Goal: Task Accomplishment & Management: Complete application form

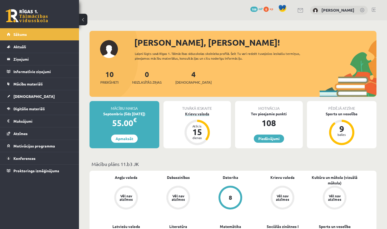
click at [198, 115] on div "Krievu valoda" at bounding box center [198, 114] width 68 height 6
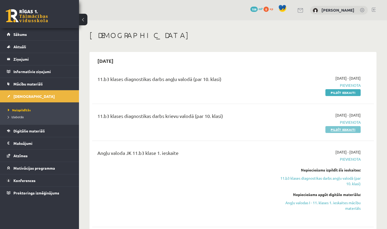
click at [343, 128] on link "Pildīt ieskaiti" at bounding box center [343, 129] width 35 height 7
click at [341, 129] on link "Pildīt ieskaiti" at bounding box center [343, 129] width 35 height 7
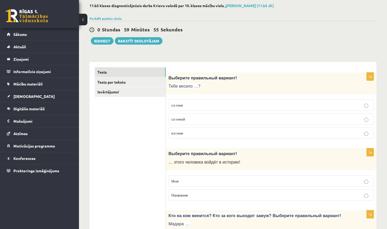
scroll to position [29, 0]
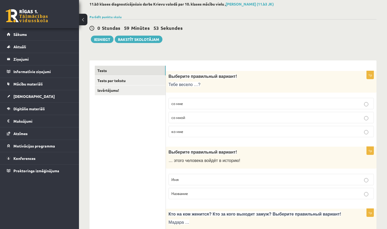
click at [199, 119] on p "со мной" at bounding box center [272, 118] width 200 height 6
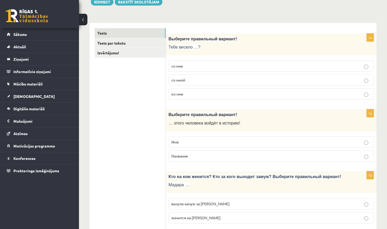
scroll to position [69, 0]
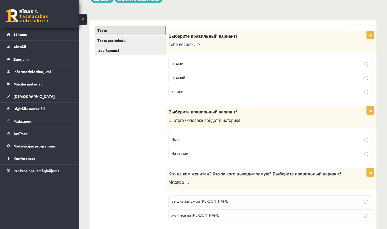
click at [212, 138] on p "Имя" at bounding box center [272, 139] width 200 height 6
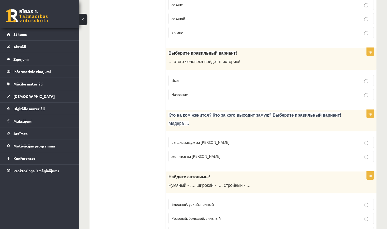
scroll to position [130, 0]
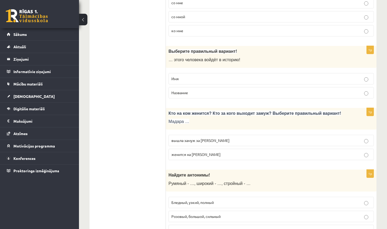
click at [199, 138] on span "вышла замуж за Марка" at bounding box center [201, 140] width 58 height 5
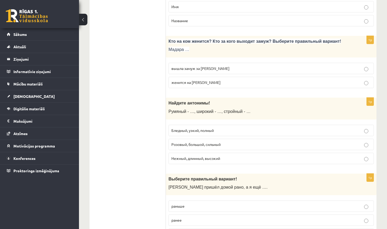
scroll to position [206, 0]
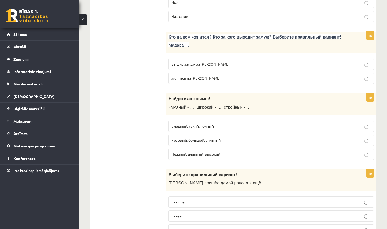
click at [208, 124] on span "Бледный, узкий, полный" at bounding box center [193, 126] width 42 height 5
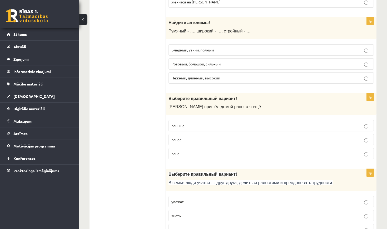
scroll to position [285, 0]
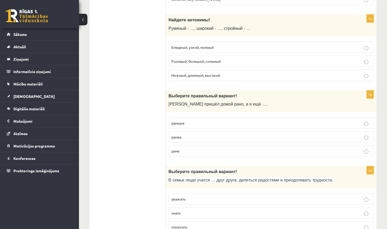
click at [206, 121] on p "раньше" at bounding box center [272, 123] width 200 height 6
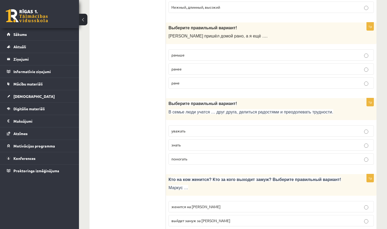
scroll to position [354, 0]
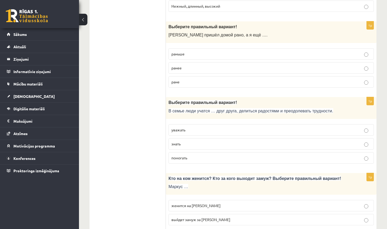
click at [197, 129] on p "уважать" at bounding box center [272, 130] width 200 height 6
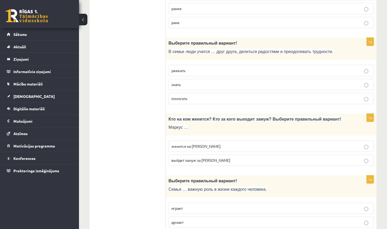
scroll to position [413, 0]
click at [190, 146] on span "женится на Агнии" at bounding box center [196, 145] width 49 height 5
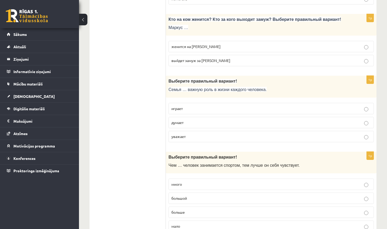
scroll to position [512, 0]
click at [184, 109] on p "играет" at bounding box center [272, 109] width 200 height 6
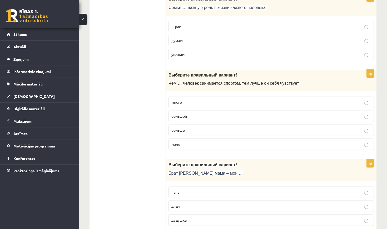
scroll to position [596, 0]
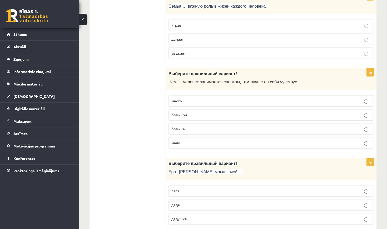
click at [190, 130] on label "больше" at bounding box center [271, 128] width 205 height 11
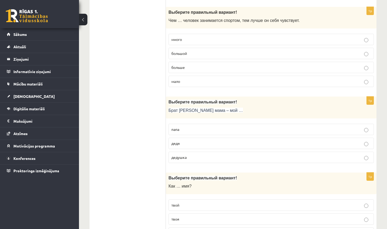
scroll to position [660, 0]
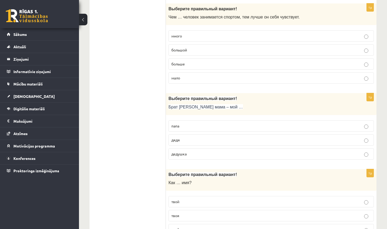
click at [194, 139] on p "дядя" at bounding box center [272, 140] width 200 height 6
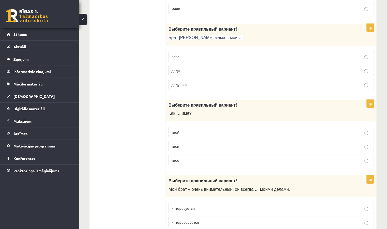
scroll to position [730, 0]
click at [190, 157] on p "твоё" at bounding box center [272, 160] width 200 height 6
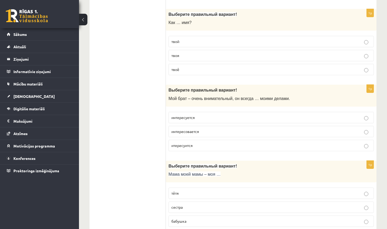
scroll to position [823, 0]
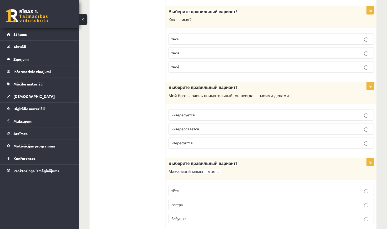
click at [187, 112] on span "интересуется" at bounding box center [183, 114] width 23 height 5
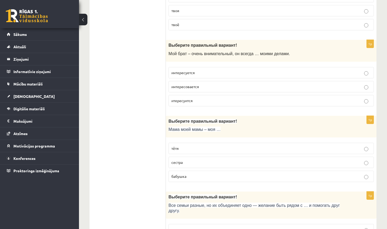
scroll to position [888, 0]
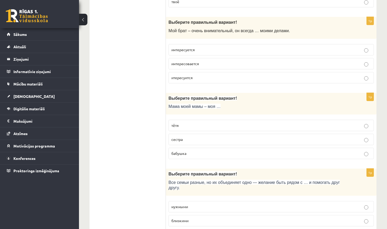
click at [184, 123] on p "тётя" at bounding box center [272, 126] width 200 height 6
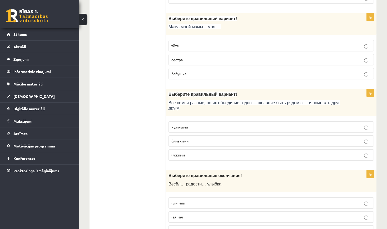
scroll to position [968, 0]
click at [198, 139] on p "близкими" at bounding box center [272, 141] width 200 height 6
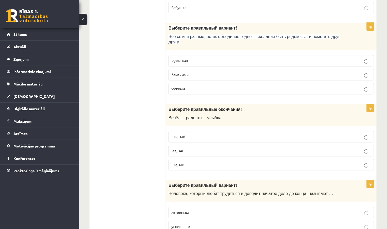
scroll to position [1034, 0]
click at [181, 148] on span "-ая, -ая" at bounding box center [178, 150] width 12 height 5
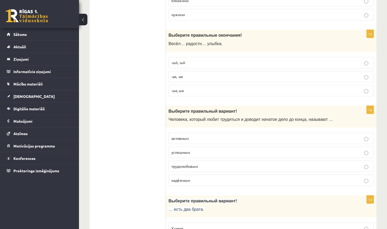
scroll to position [1109, 0]
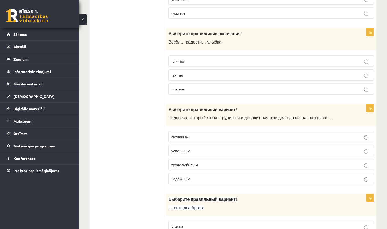
click at [191, 162] on span "трудолюбивым" at bounding box center [185, 164] width 27 height 5
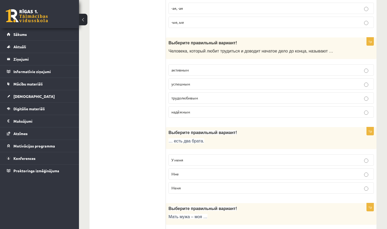
scroll to position [1183, 0]
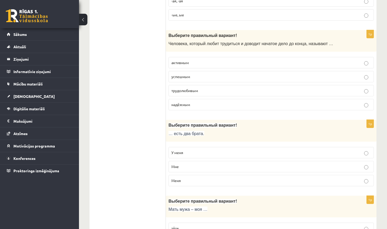
click at [189, 150] on p "У меня" at bounding box center [272, 153] width 200 height 6
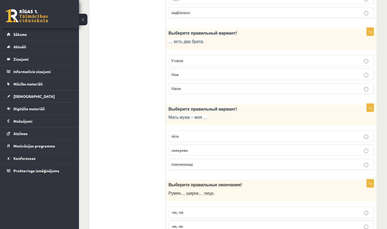
scroll to position [1276, 0]
click at [189, 147] on p "свекровь" at bounding box center [272, 150] width 200 height 6
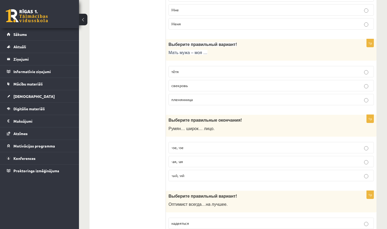
scroll to position [1340, 0]
click at [187, 144] on p "-ое, -ое" at bounding box center [272, 147] width 200 height 6
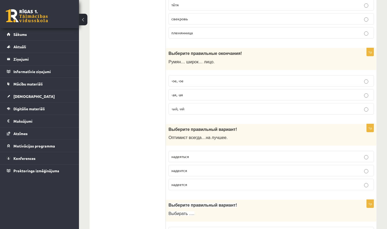
scroll to position [1408, 0]
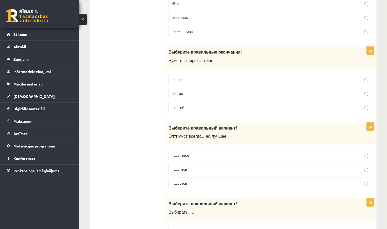
click at [193, 166] on p "надеится" at bounding box center [272, 169] width 200 height 6
click at [196, 180] on p "надеется" at bounding box center [272, 183] width 200 height 6
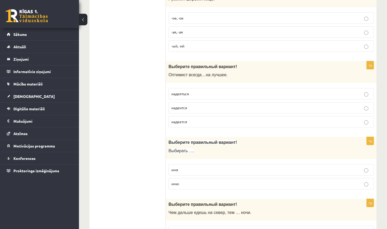
scroll to position [1470, 0]
click at [192, 166] on p "имя" at bounding box center [272, 169] width 200 height 6
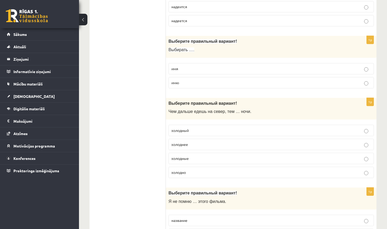
scroll to position [1570, 0]
click at [188, 142] on p "холоднее" at bounding box center [272, 145] width 200 height 6
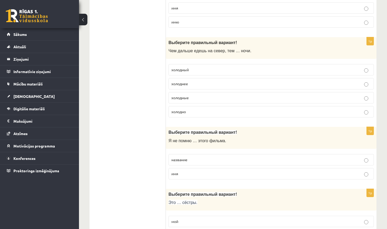
scroll to position [1652, 0]
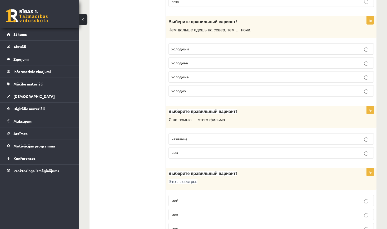
click at [193, 136] on p "название" at bounding box center [272, 139] width 200 height 6
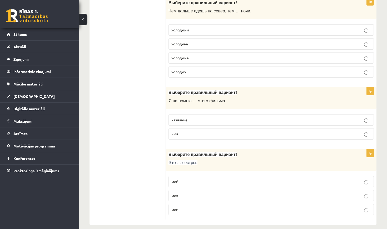
scroll to position [1669, 0]
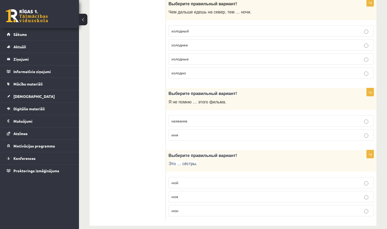
click at [197, 194] on p "моя" at bounding box center [272, 197] width 200 height 6
click at [187, 208] on p "мои" at bounding box center [272, 211] width 200 height 6
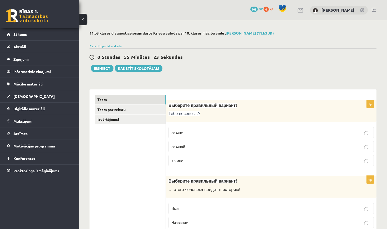
scroll to position [2, 0]
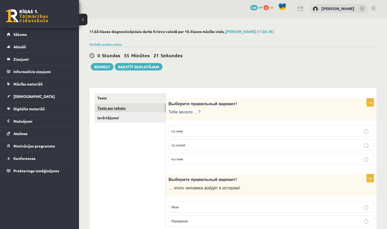
click at [148, 110] on link "Tests par tekstu" at bounding box center [130, 108] width 71 height 10
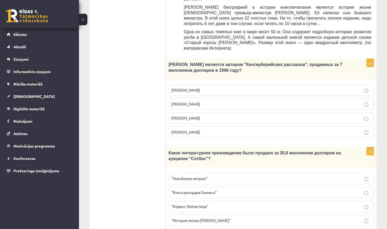
scroll to position [268, 0]
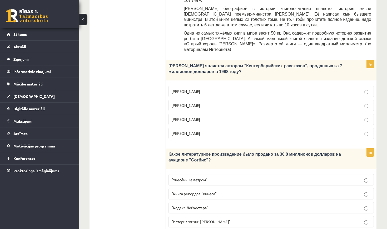
click at [206, 116] on p "Джефри Чосер" at bounding box center [272, 119] width 200 height 6
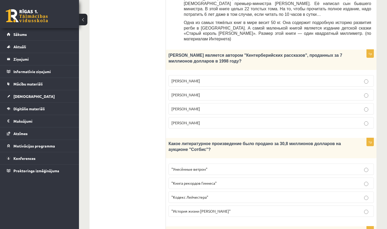
scroll to position [287, 0]
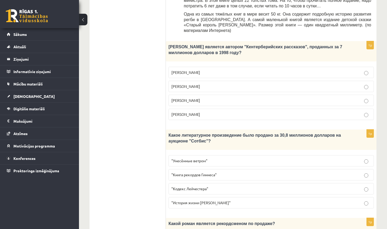
click at [208, 186] on p ""Кодекс Лейчестера"" at bounding box center [272, 189] width 200 height 6
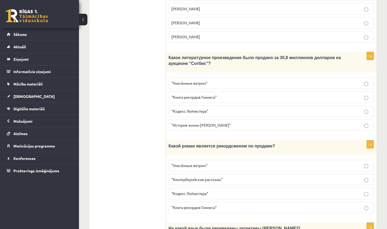
scroll to position [365, 0]
click at [205, 162] on span ""Унесённые ветром"" at bounding box center [190, 164] width 36 height 5
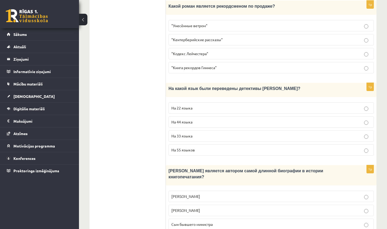
scroll to position [506, 0]
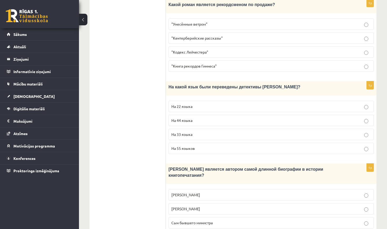
click at [249, 117] on p "На 44 языка" at bounding box center [272, 120] width 200 height 6
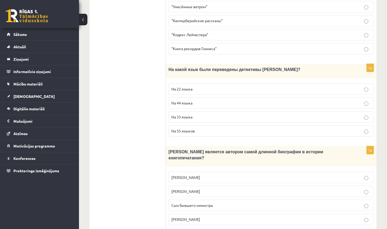
scroll to position [522, 0]
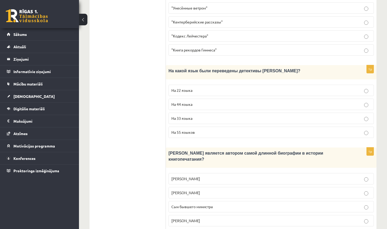
click at [254, 204] on p "Сын бывшего министра" at bounding box center [272, 207] width 200 height 6
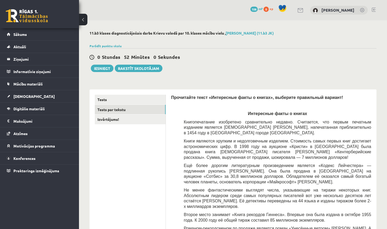
scroll to position [0, 0]
click at [141, 119] on link "Izvērtējums!" at bounding box center [130, 119] width 71 height 10
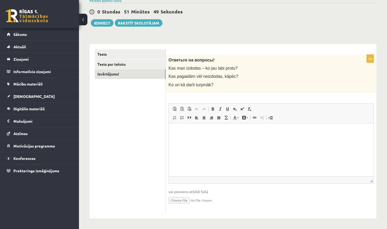
scroll to position [45, 0]
click at [178, 138] on html at bounding box center [271, 132] width 205 height 16
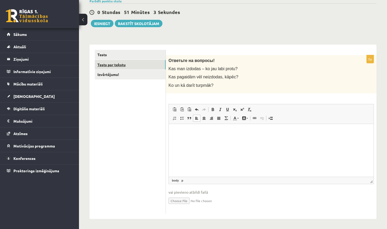
click at [144, 66] on link "Tests par tekstu" at bounding box center [130, 65] width 71 height 10
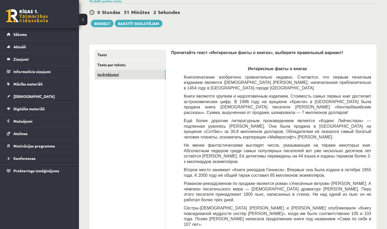
click at [145, 75] on link "Izvērtējums!" at bounding box center [130, 75] width 71 height 10
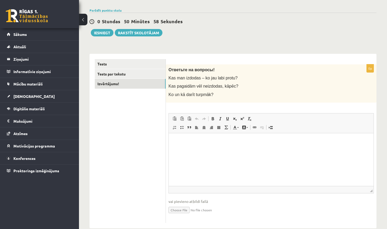
scroll to position [37, 0]
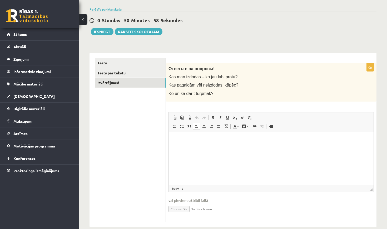
click at [178, 141] on p "Визуальный текстовый редактор, wiswyg-editor-user-answer-47363853382840" at bounding box center [271, 140] width 194 height 6
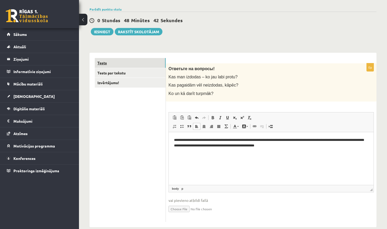
click at [138, 64] on link "Tests" at bounding box center [130, 63] width 71 height 10
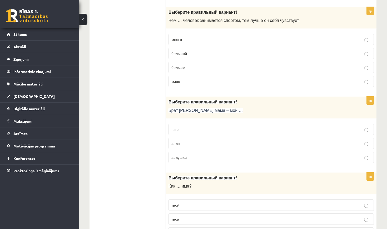
scroll to position [660, 0]
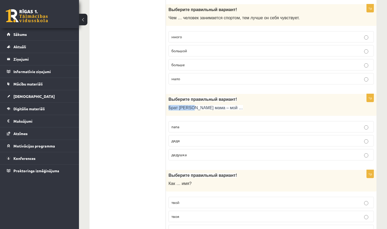
drag, startPoint x: 212, startPoint y: 102, endPoint x: 193, endPoint y: 104, distance: 19.1
click at [193, 105] on p "Брат моей мама – мой …" at bounding box center [258, 108] width 179 height 6
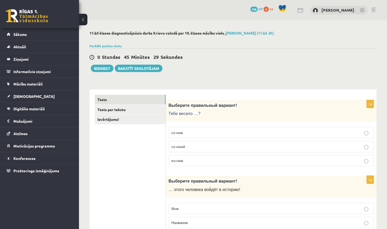
scroll to position [0, 0]
click at [101, 69] on button "Iesniegt" at bounding box center [102, 68] width 23 height 7
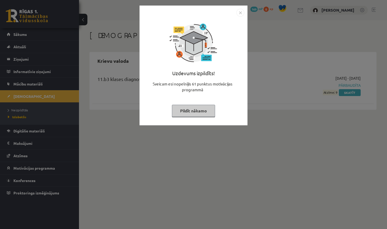
drag, startPoint x: 193, startPoint y: 110, endPoint x: 243, endPoint y: 29, distance: 95.6
click at [244, 29] on div "Uzdevums izpildīts! Sveicam esi nopelnījis 61 punktus motivācijas programmā Pil…" at bounding box center [194, 69] width 102 height 105
click at [240, 14] on img "Close" at bounding box center [241, 13] width 8 height 8
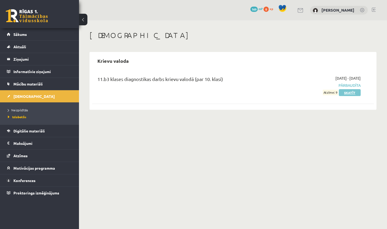
click at [354, 93] on link "Skatīt" at bounding box center [350, 92] width 22 height 7
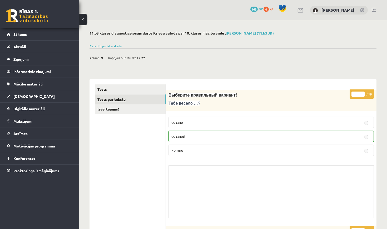
click at [148, 101] on link "Tests par tekstu" at bounding box center [130, 99] width 71 height 10
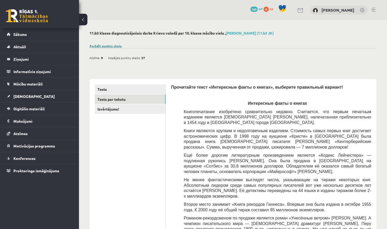
click at [114, 46] on link "Parādīt punktu skalu" at bounding box center [106, 46] width 32 height 4
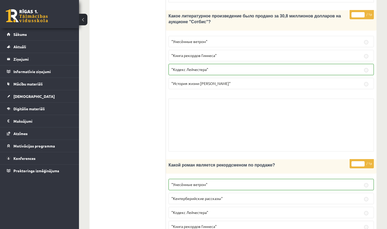
scroll to position [568, 0]
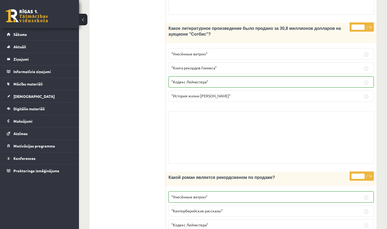
click at [213, 128] on div "Skolotāja pielikums" at bounding box center [271, 137] width 205 height 53
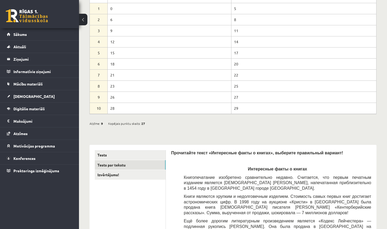
scroll to position [58, 0]
click at [146, 154] on link "Tests" at bounding box center [130, 155] width 71 height 10
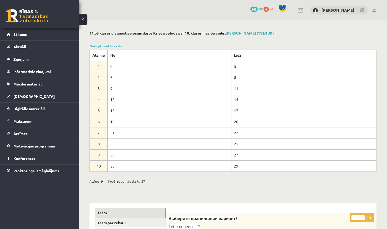
scroll to position [0, 0]
click at [143, 180] on span "27" at bounding box center [143, 181] width 4 height 8
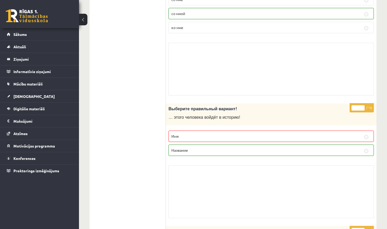
scroll to position [249, 0]
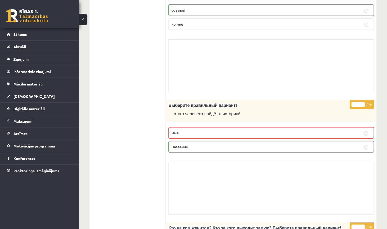
click at [245, 146] on p "Название" at bounding box center [272, 147] width 200 height 6
click at [238, 138] on fieldset "Имя Название" at bounding box center [271, 139] width 205 height 30
click at [236, 129] on label "Имя" at bounding box center [271, 132] width 205 height 11
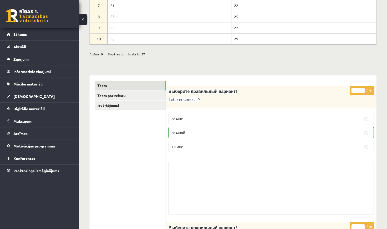
scroll to position [128, 0]
click at [124, 101] on link "Izvērtējums!" at bounding box center [130, 105] width 71 height 10
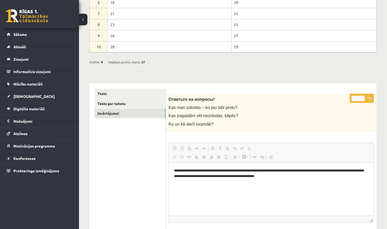
scroll to position [119, 0]
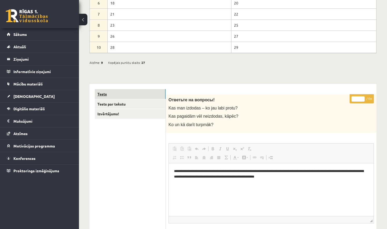
click at [126, 95] on link "Tests" at bounding box center [130, 94] width 71 height 10
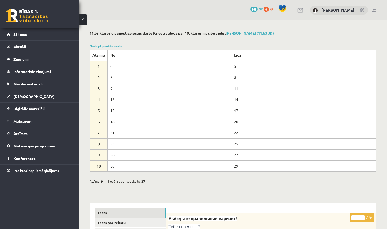
scroll to position [0, 0]
click at [240, 163] on td "29" at bounding box center [304, 165] width 145 height 11
click at [86, 22] on button at bounding box center [83, 20] width 8 height 12
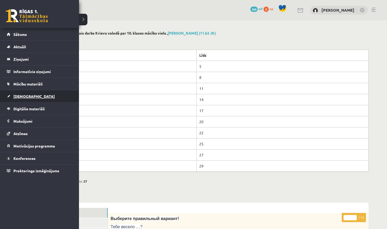
click at [30, 96] on link "[DEMOGRAPHIC_DATA]" at bounding box center [40, 96] width 66 height 12
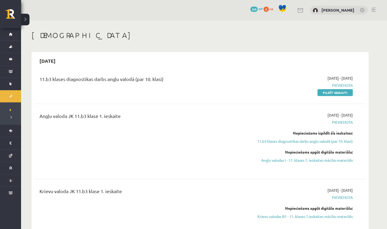
click at [344, 85] on span "Pievienota" at bounding box center [303, 85] width 99 height 6
click at [338, 91] on link "Pildīt ieskaiti" at bounding box center [335, 92] width 35 height 7
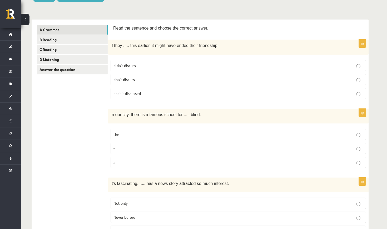
scroll to position [78, 0]
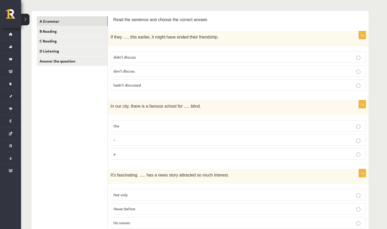
click at [177, 84] on p "hadn’t discussed" at bounding box center [239, 85] width 250 height 6
click at [161, 123] on p "the" at bounding box center [239, 126] width 250 height 6
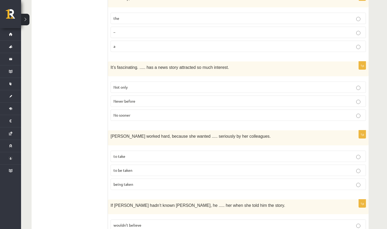
scroll to position [186, 0]
click at [147, 100] on p "Never before" at bounding box center [239, 101] width 250 height 6
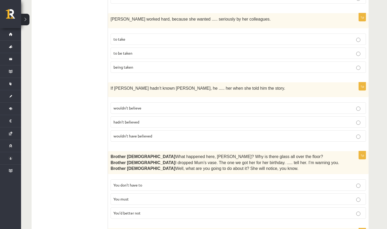
scroll to position [301, 0]
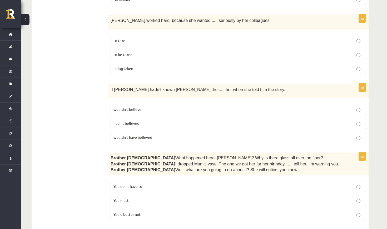
click at [136, 54] on p "to be taken" at bounding box center [239, 55] width 250 height 6
click at [144, 135] on span "wouldn’t have believed" at bounding box center [133, 137] width 39 height 5
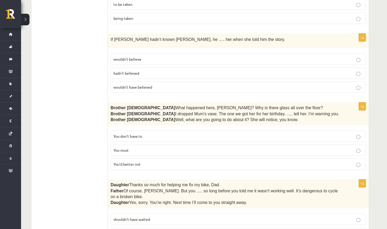
scroll to position [352, 0]
click at [139, 163] on span "You’d better not" at bounding box center [127, 163] width 27 height 5
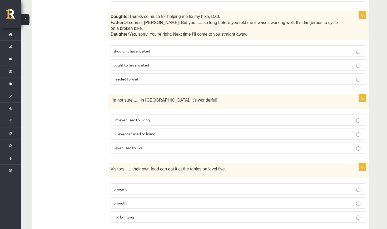
scroll to position [521, 0]
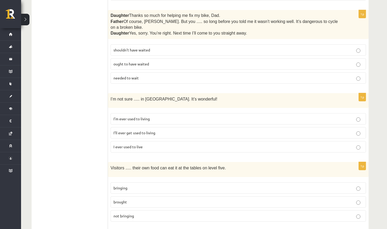
click at [145, 50] on label "shouldn’t have waited" at bounding box center [239, 49] width 256 height 11
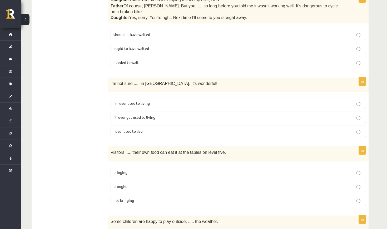
scroll to position [536, 0]
click at [151, 114] on span "I’ll ever get used to living" at bounding box center [135, 116] width 42 height 5
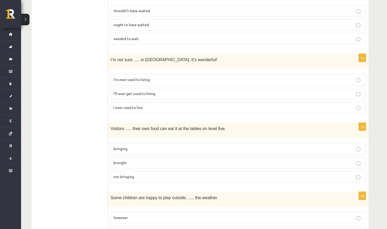
scroll to position [559, 0]
click at [142, 147] on p "bringing" at bounding box center [239, 149] width 250 height 6
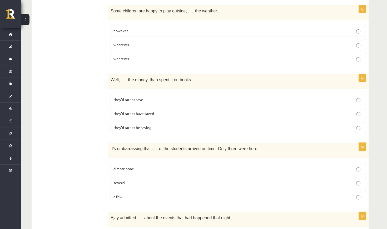
scroll to position [745, 0]
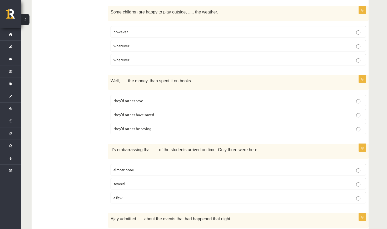
click at [136, 43] on p "whatever" at bounding box center [239, 46] width 250 height 6
click at [140, 98] on span "they’d rather save" at bounding box center [129, 100] width 30 height 5
click at [144, 167] on p "almost none" at bounding box center [239, 170] width 250 height 6
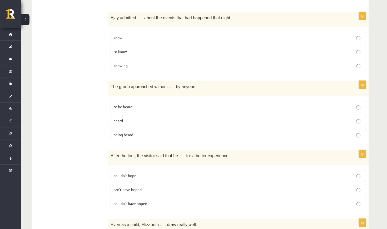
scroll to position [947, 0]
click at [130, 62] on p "knowing" at bounding box center [239, 65] width 250 height 6
click at [131, 131] on p "being heard" at bounding box center [239, 134] width 250 height 6
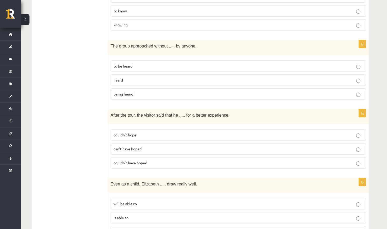
scroll to position [987, 0]
click at [168, 160] on p "couldn’t have hoped" at bounding box center [239, 163] width 250 height 6
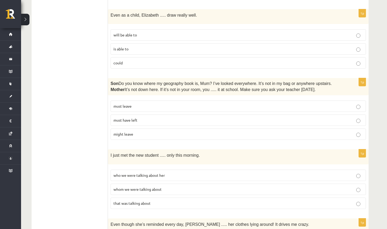
scroll to position [1155, 0]
click at [134, 60] on p "could" at bounding box center [239, 63] width 250 height 6
click at [145, 117] on p "must have left" at bounding box center [239, 120] width 250 height 6
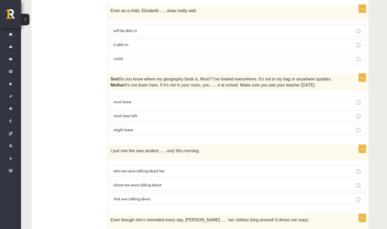
scroll to position [1160, 0]
click at [155, 196] on p "that was talking about" at bounding box center [239, 199] width 250 height 6
click at [153, 182] on p "whom we were talking about" at bounding box center [239, 185] width 250 height 6
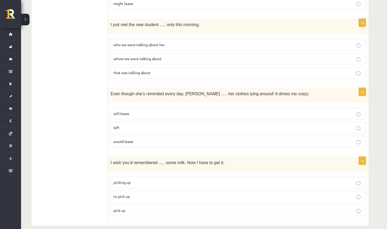
scroll to position [1285, 0]
click at [140, 108] on label "will leave" at bounding box center [239, 113] width 256 height 11
click at [135, 206] on label "pick up" at bounding box center [239, 210] width 256 height 11
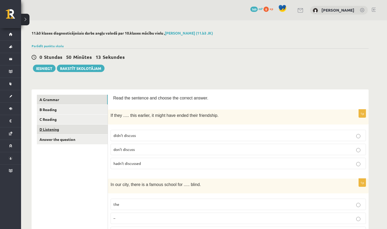
scroll to position [0, 0]
click at [75, 127] on link "D Listening" at bounding box center [72, 129] width 71 height 10
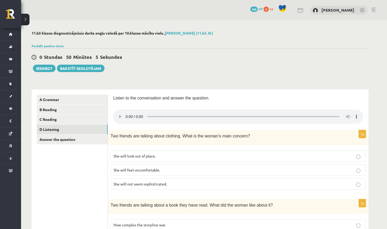
click at [357, 115] on audio at bounding box center [238, 116] width 250 height 14
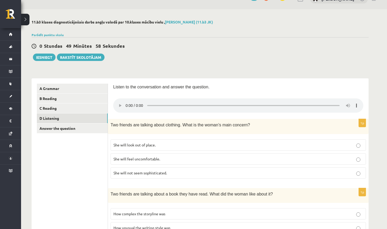
scroll to position [11, 0]
click at [126, 102] on audio at bounding box center [238, 105] width 250 height 14
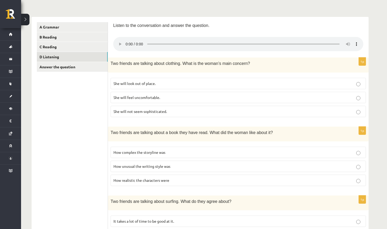
scroll to position [73, 0]
click at [126, 42] on audio at bounding box center [238, 44] width 250 height 14
drag, startPoint x: 188, startPoint y: 38, endPoint x: 143, endPoint y: 41, distance: 44.8
click at [143, 41] on audio at bounding box center [238, 44] width 250 height 14
click at [126, 43] on audio at bounding box center [238, 44] width 250 height 14
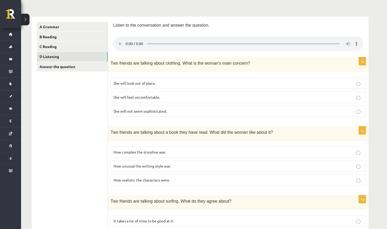
click at [126, 41] on audio at bounding box center [238, 44] width 250 height 14
click at [158, 40] on audio at bounding box center [238, 44] width 250 height 14
click at [126, 40] on audio at bounding box center [238, 44] width 250 height 14
click at [145, 95] on span "She will feel uncomfortable." at bounding box center [137, 97] width 47 height 5
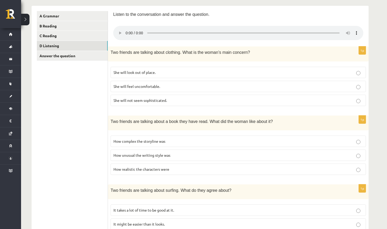
scroll to position [85, 0]
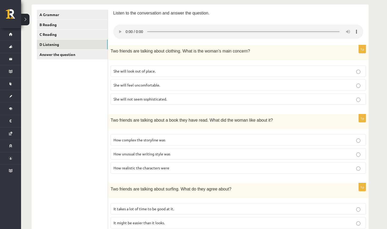
click at [127, 27] on audio at bounding box center [238, 32] width 250 height 14
click at [358, 28] on audio at bounding box center [238, 32] width 250 height 14
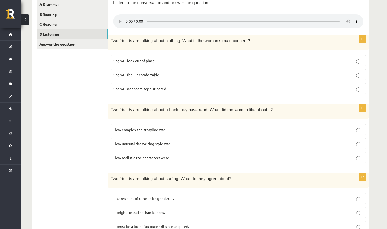
scroll to position [97, 0]
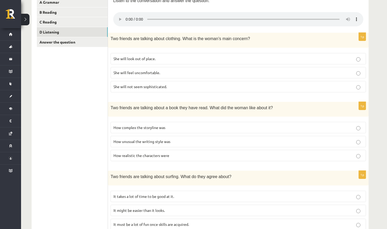
click at [187, 153] on p "How realistic the characters were" at bounding box center [239, 156] width 250 height 6
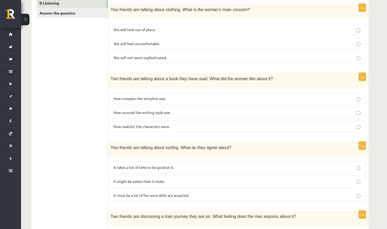
scroll to position [129, 0]
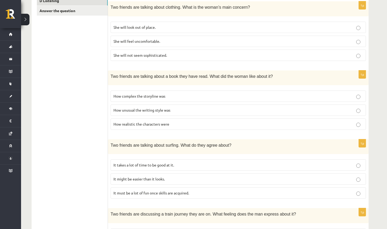
click at [172, 162] on p "It takes a lot of time to be good at it." at bounding box center [239, 165] width 250 height 6
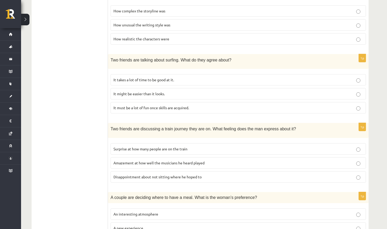
scroll to position [214, 0]
click at [194, 174] on span "Disappointment about not sitting where he hoped to" at bounding box center [158, 176] width 88 height 5
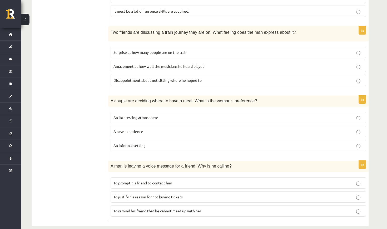
scroll to position [310, 0]
click at [159, 143] on p "An informal setting" at bounding box center [239, 146] width 250 height 6
click at [162, 180] on span "To prompt his friend to contact him" at bounding box center [143, 182] width 59 height 5
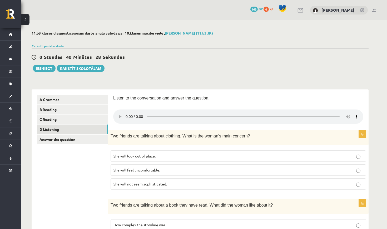
scroll to position [0, 0]
click at [91, 110] on link "B Reading" at bounding box center [72, 110] width 71 height 10
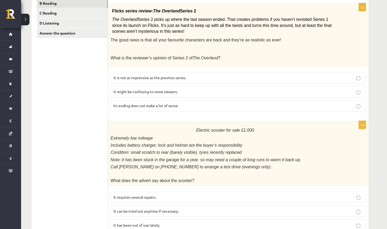
scroll to position [106, 0]
click at [141, 92] on label "It might be confusing to some viewers." at bounding box center [239, 91] width 256 height 11
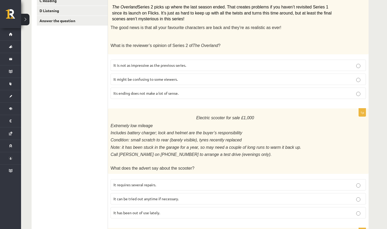
scroll to position [138, 0]
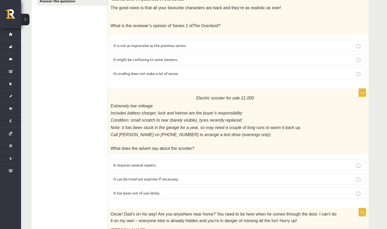
click at [161, 190] on p "It has been out of use lately." at bounding box center [239, 193] width 250 height 6
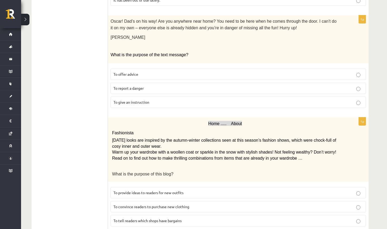
scroll to position [335, 0]
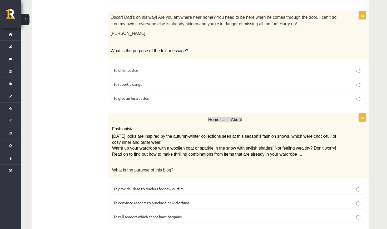
click at [154, 95] on p "To give an instruction" at bounding box center [239, 98] width 250 height 6
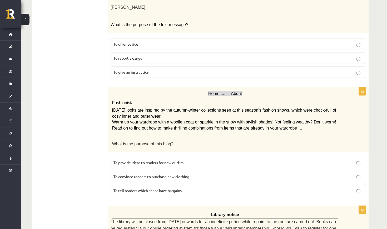
scroll to position [363, 0]
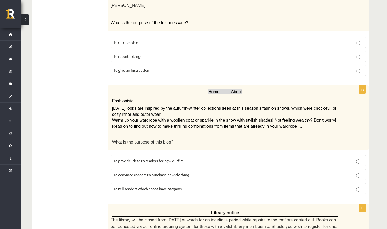
click at [172, 158] on span "To provide ideas to readers for new outfits" at bounding box center [149, 160] width 70 height 5
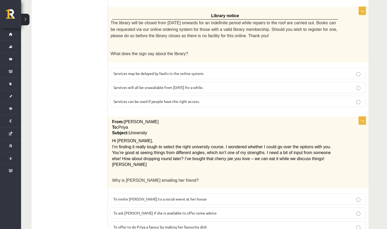
scroll to position [560, 0]
click at [160, 95] on label "Services can be used if people have the right access." at bounding box center [239, 100] width 256 height 11
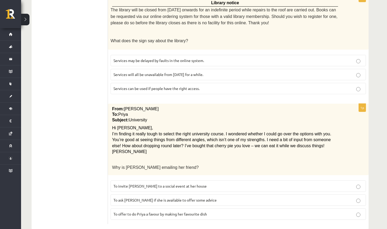
scroll to position [572, 0]
click at [165, 198] on span "To ask Priya if she is available to offer some advice" at bounding box center [165, 200] width 103 height 5
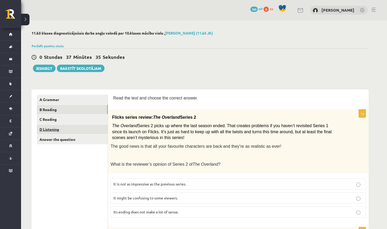
scroll to position [0, 0]
click at [84, 119] on link "C Reading" at bounding box center [72, 119] width 71 height 10
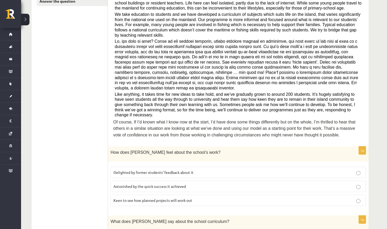
scroll to position [165, 0]
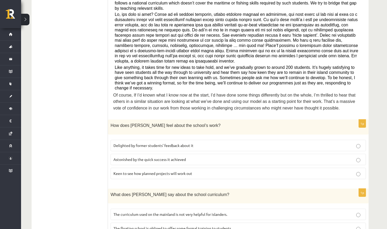
click at [154, 143] on span "Delighted by former students’ feedback about it" at bounding box center [154, 145] width 80 height 5
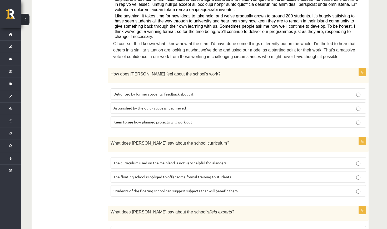
scroll to position [217, 0]
click at [165, 160] on span "The curriculum used on the mainland is not very helpful for islanders." at bounding box center [171, 162] width 114 height 5
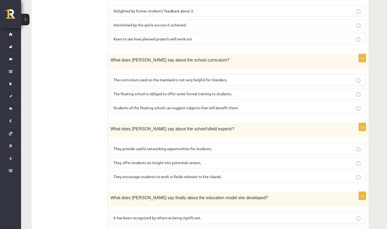
scroll to position [313, 0]
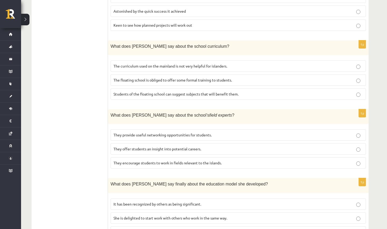
click at [152, 146] on span "They offer students an insight into potential careers." at bounding box center [158, 148] width 88 height 5
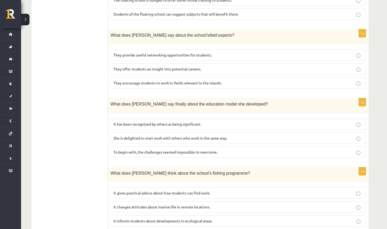
scroll to position [393, 0]
click at [143, 121] on span "It has been recognized by others as being significant." at bounding box center [158, 123] width 88 height 5
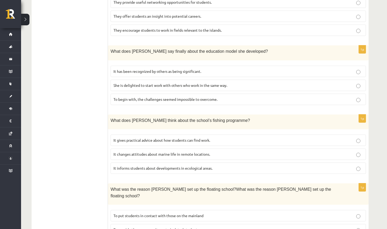
scroll to position [445, 0]
click at [152, 166] on span "It informs students about developments in ecological areas." at bounding box center [163, 168] width 99 height 5
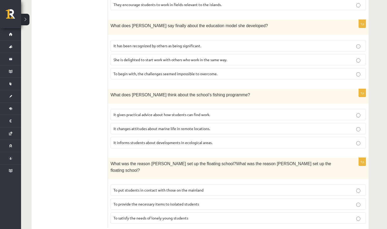
scroll to position [471, 0]
click at [149, 202] on span "To provide the necessary items to isolated students" at bounding box center [157, 204] width 86 height 5
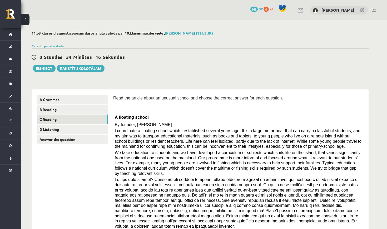
scroll to position [0, 0]
click at [93, 139] on link "Answer the question" at bounding box center [72, 139] width 71 height 10
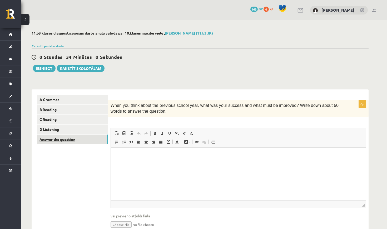
click at [94, 138] on link "Answer the question" at bounding box center [72, 139] width 71 height 10
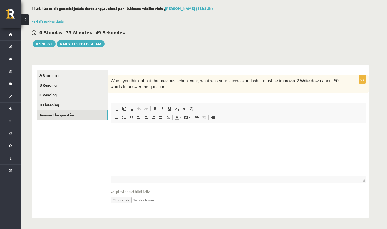
scroll to position [24, 0]
click at [125, 139] on html at bounding box center [238, 131] width 255 height 16
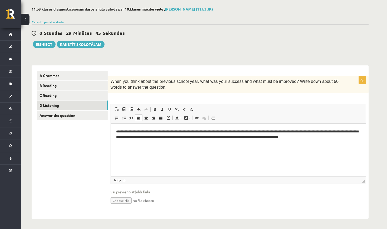
click at [51, 108] on link "D Listening" at bounding box center [72, 105] width 71 height 10
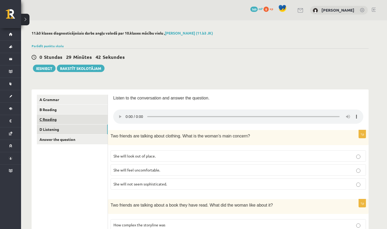
scroll to position [0, 0]
click at [97, 120] on link "C Reading" at bounding box center [72, 119] width 71 height 10
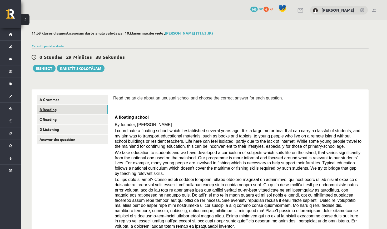
click at [87, 109] on link "B Reading" at bounding box center [72, 110] width 71 height 10
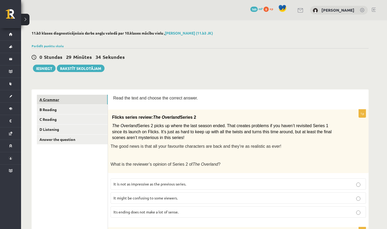
click at [76, 99] on link "A Grammar" at bounding box center [72, 100] width 71 height 10
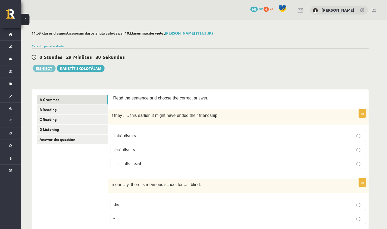
click at [41, 69] on button "Iesniegt" at bounding box center [44, 68] width 23 height 7
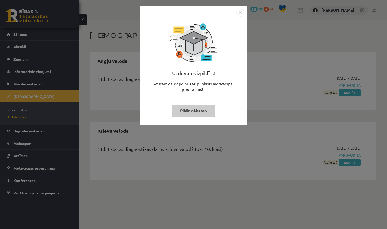
click at [199, 112] on button "Pildīt nākamo" at bounding box center [193, 111] width 43 height 12
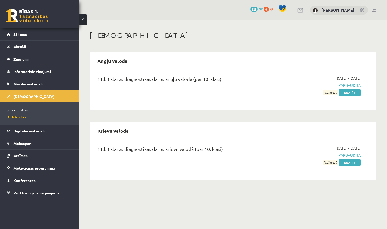
click at [350, 84] on span "Pārbaudīta" at bounding box center [319, 85] width 82 height 6
click at [349, 91] on link "Skatīt" at bounding box center [350, 92] width 22 height 7
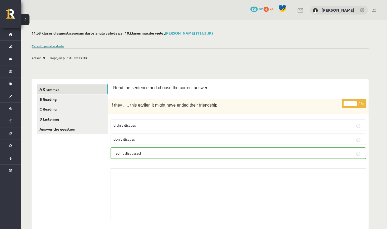
click at [45, 46] on link "Parādīt punktu skalu" at bounding box center [48, 46] width 32 height 4
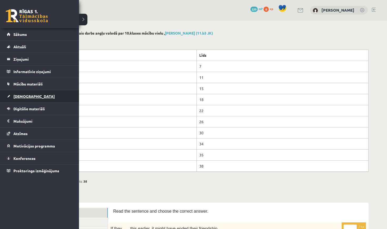
click at [24, 96] on span "[DEMOGRAPHIC_DATA]" at bounding box center [33, 96] width 41 height 5
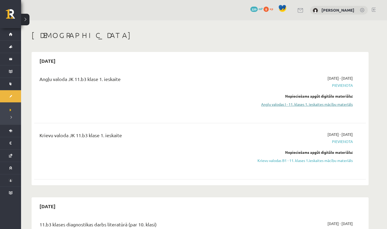
click at [342, 104] on link "Angļu valodas I - 11. klases 1. ieskaites mācību materiāls" at bounding box center [303, 104] width 99 height 6
click at [342, 160] on link "Krievu valodas B1 - 11. klases 1.ieskaites mācību materiāls" at bounding box center [303, 161] width 99 height 6
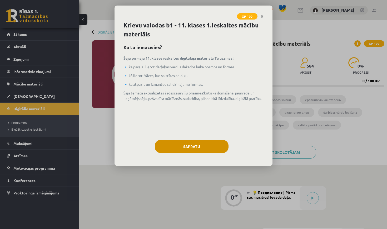
click at [210, 145] on button "Sapratu" at bounding box center [192, 146] width 74 height 13
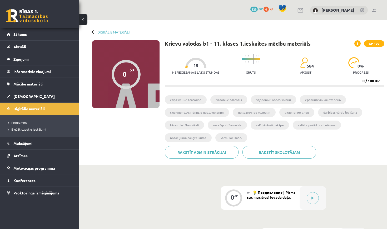
drag, startPoint x: 209, startPoint y: 86, endPoint x: 220, endPoint y: 86, distance: 10.6
click at [220, 86] on progress at bounding box center [275, 86] width 220 height 2
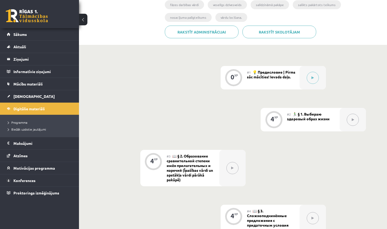
scroll to position [150, 0]
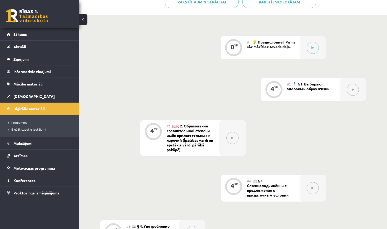
click at [256, 46] on span "💡 Предисловие | Pirms sāc mācīties! Ievada daļa." at bounding box center [271, 44] width 48 height 9
click at [314, 45] on button at bounding box center [313, 48] width 12 height 12
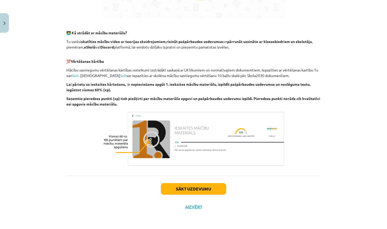
scroll to position [310, 0]
click at [212, 187] on button "Sākt uzdevumu" at bounding box center [193, 189] width 65 height 12
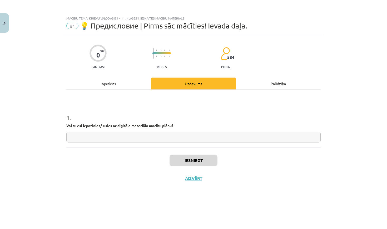
click at [186, 139] on input "text" at bounding box center [193, 136] width 254 height 11
type input "**"
click at [203, 160] on button "Iesniegt" at bounding box center [194, 160] width 48 height 12
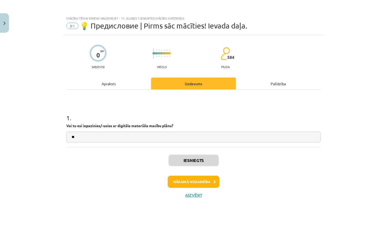
click at [196, 194] on button "Aizvērt" at bounding box center [194, 194] width 20 height 5
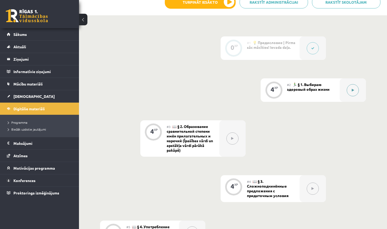
click at [349, 90] on button at bounding box center [353, 90] width 12 height 12
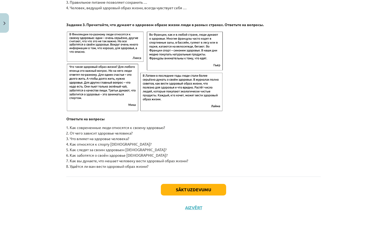
scroll to position [804, 0]
click at [198, 195] on button "Sākt uzdevumu" at bounding box center [193, 190] width 65 height 12
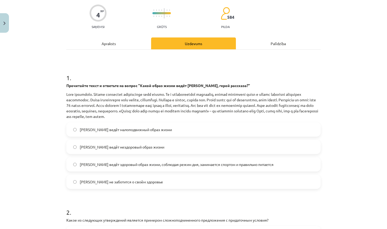
scroll to position [46, 0]
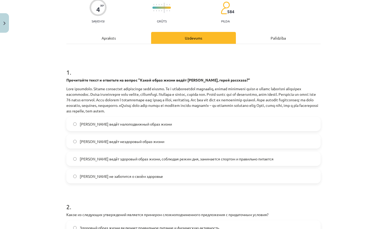
click at [196, 163] on label "Олег ведёт здоровый образ жизни, соблюдая режим дня, занимается спортом и прави…" at bounding box center [193, 158] width 253 height 13
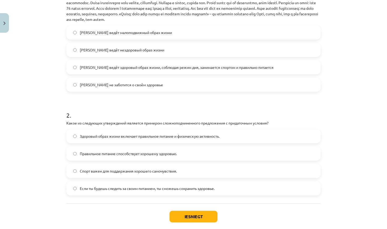
scroll to position [156, 0]
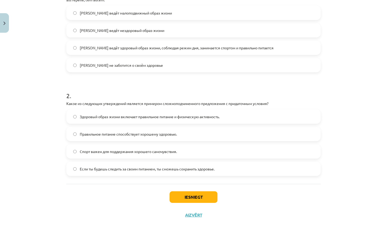
click at [175, 169] on span "Если ты будешь следить за своим питанием, ты сможешь сохранить здоровье." at bounding box center [147, 169] width 135 height 6
click at [186, 194] on button "Iesniegt" at bounding box center [194, 197] width 48 height 12
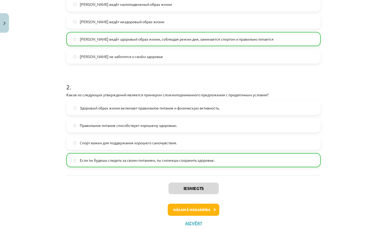
scroll to position [166, 0]
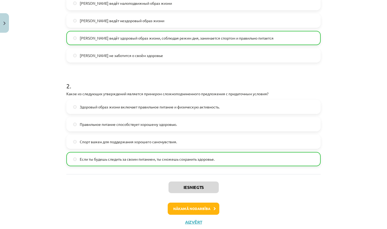
click at [197, 221] on button "Aizvērt" at bounding box center [194, 221] width 20 height 5
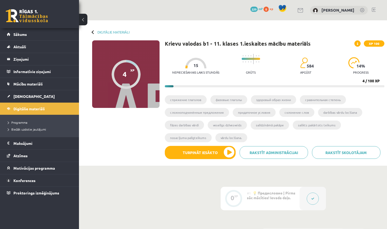
scroll to position [0, 0]
click at [48, 95] on link "[DEMOGRAPHIC_DATA]" at bounding box center [40, 96] width 66 height 12
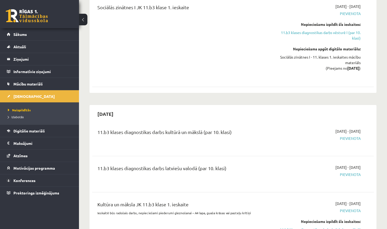
scroll to position [371, 0]
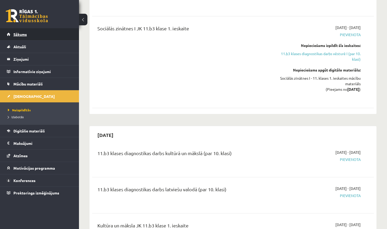
click at [59, 35] on link "Sākums" at bounding box center [40, 34] width 66 height 12
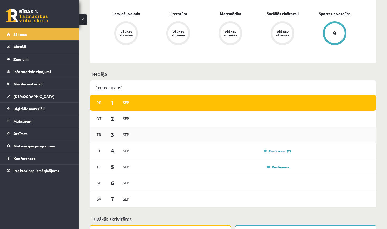
scroll to position [214, 0]
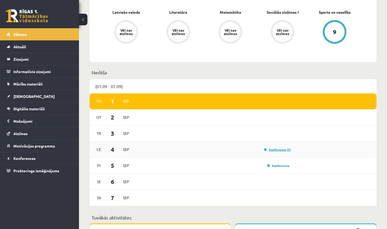
click at [278, 151] on link "Konference (2)" at bounding box center [277, 149] width 27 height 4
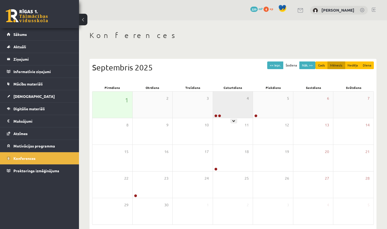
click at [232, 112] on div "4" at bounding box center [233, 104] width 40 height 26
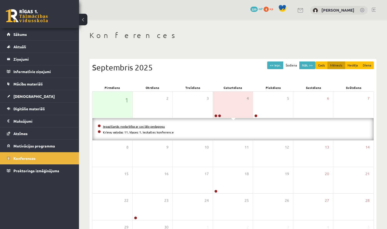
click at [154, 127] on link "Iepazīšanās nodarbība ar sociālo pedagogu" at bounding box center [134, 126] width 62 height 4
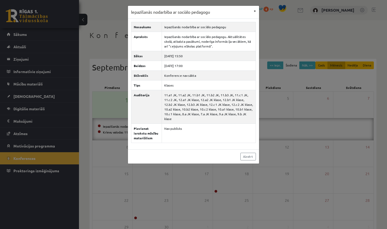
click at [254, 11] on button "×" at bounding box center [255, 11] width 8 height 10
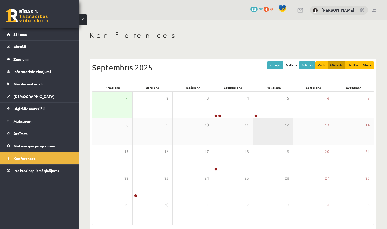
click at [273, 119] on div "12" at bounding box center [273, 131] width 40 height 26
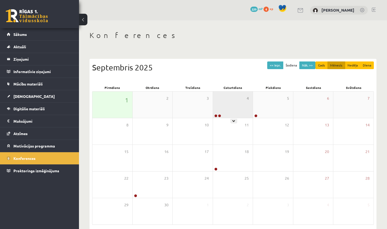
click at [243, 110] on div "4" at bounding box center [233, 104] width 40 height 26
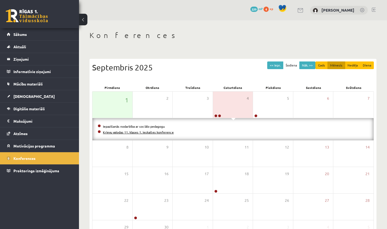
click at [153, 133] on link "Krievu valodas 11. klases 1. ieskaites konference" at bounding box center [138, 132] width 71 height 4
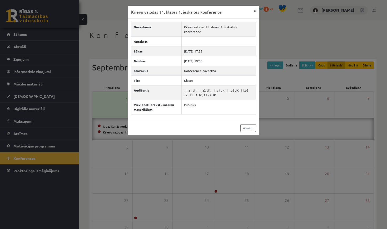
click at [253, 10] on button "×" at bounding box center [255, 11] width 8 height 10
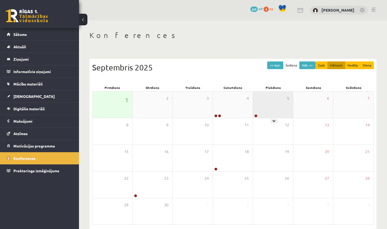
click at [264, 107] on div "5" at bounding box center [273, 104] width 40 height 26
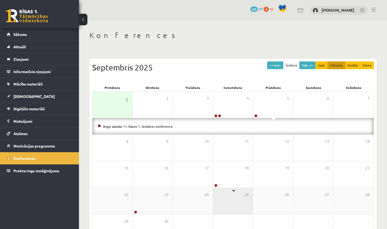
click at [233, 188] on div "25" at bounding box center [233, 201] width 40 height 26
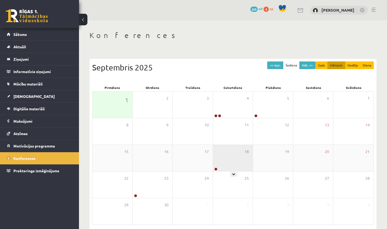
click at [229, 165] on div "18" at bounding box center [233, 158] width 40 height 26
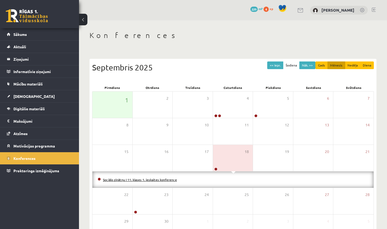
click at [156, 179] on link "Sociālo zinātņu I 11. klases 1. ieskaites konference" at bounding box center [140, 179] width 74 height 4
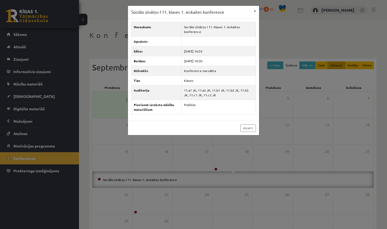
click at [254, 10] on button "×" at bounding box center [255, 11] width 8 height 10
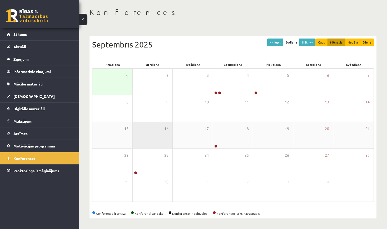
scroll to position [23, 0]
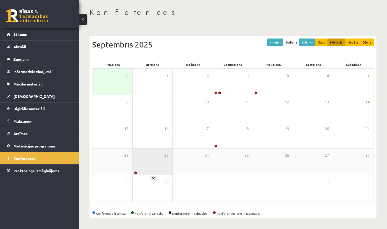
click at [154, 167] on div "23" at bounding box center [153, 161] width 40 height 26
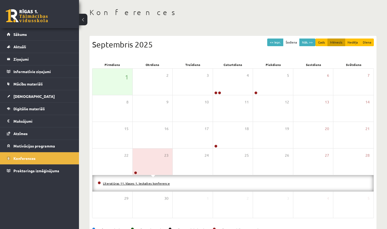
click at [155, 183] on link "Literatūras 11. klases 1. ieskaites konference" at bounding box center [136, 183] width 67 height 4
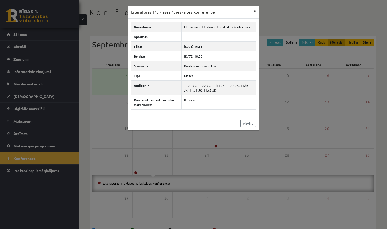
click at [253, 11] on button "×" at bounding box center [255, 11] width 8 height 10
